Goal: Task Accomplishment & Management: Complete application form

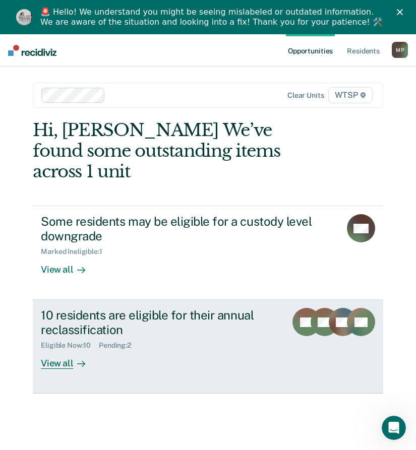
click at [68, 341] on div "Eligible Now : 10" at bounding box center [70, 345] width 58 height 9
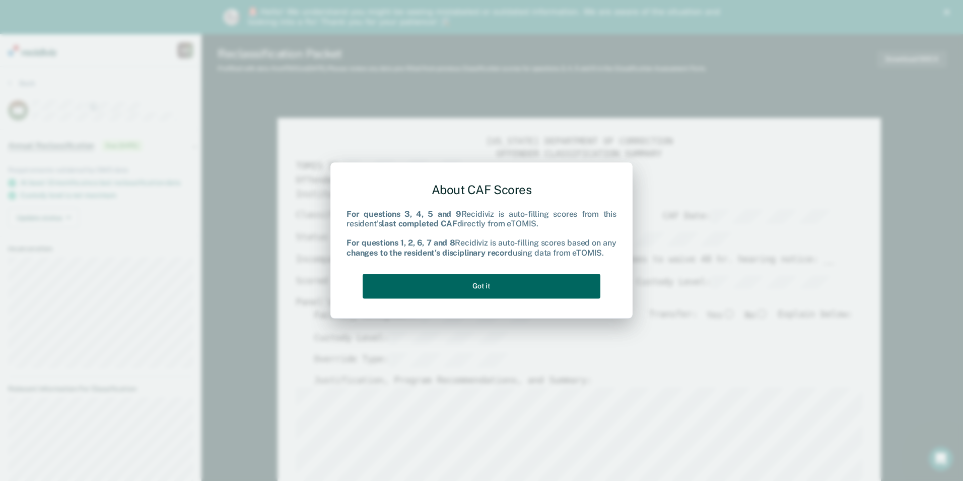
click at [423, 286] on button "Got it" at bounding box center [482, 286] width 238 height 25
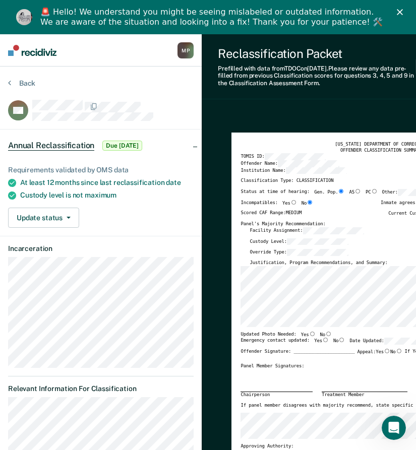
type textarea "x"
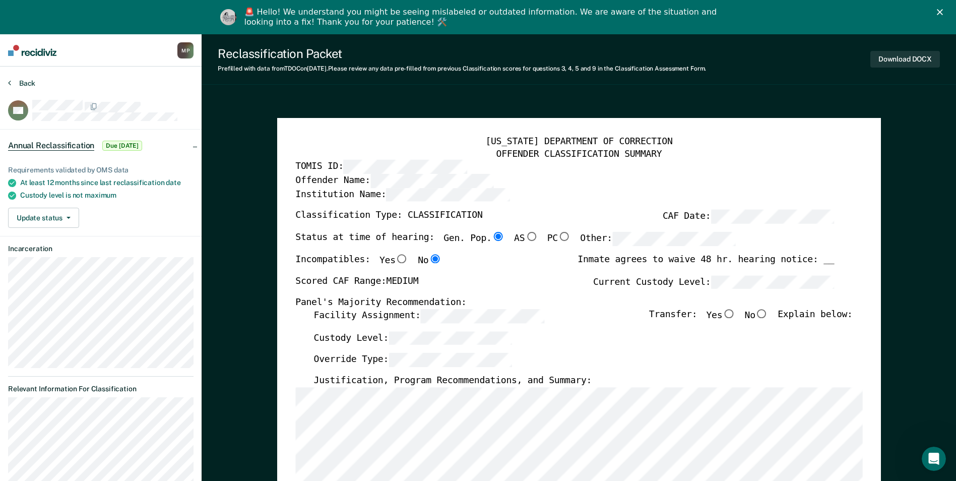
click at [13, 81] on button "Back" at bounding box center [21, 83] width 27 height 9
